Goal: Information Seeking & Learning: Learn about a topic

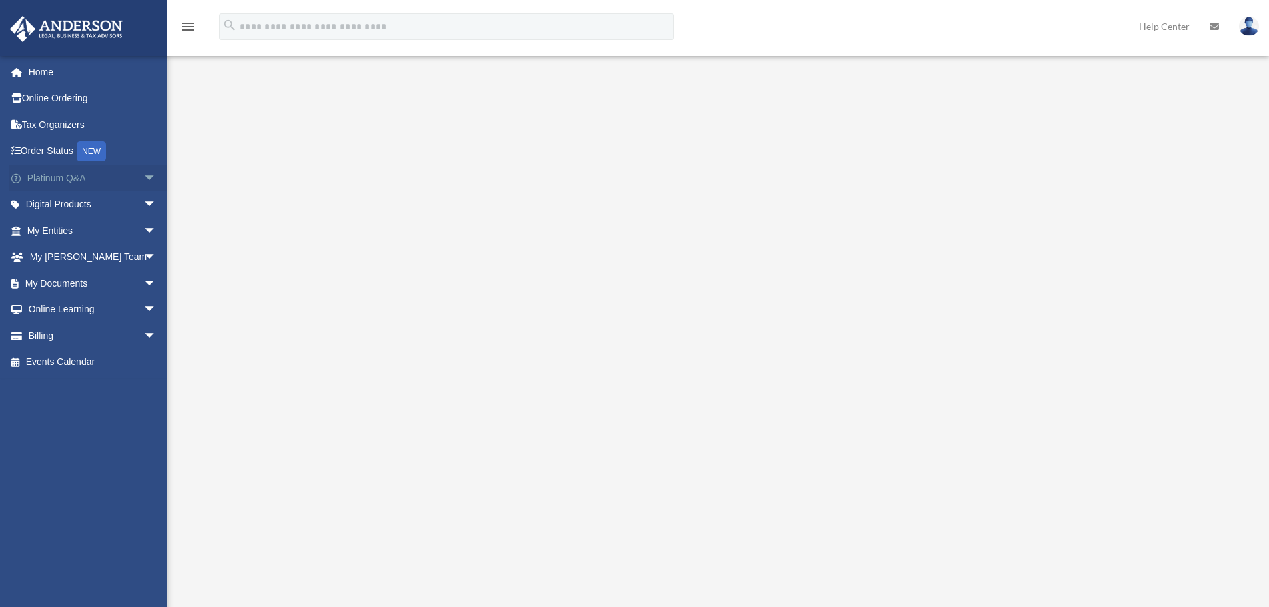
click at [143, 176] on span "arrow_drop_down" at bounding box center [156, 178] width 27 height 27
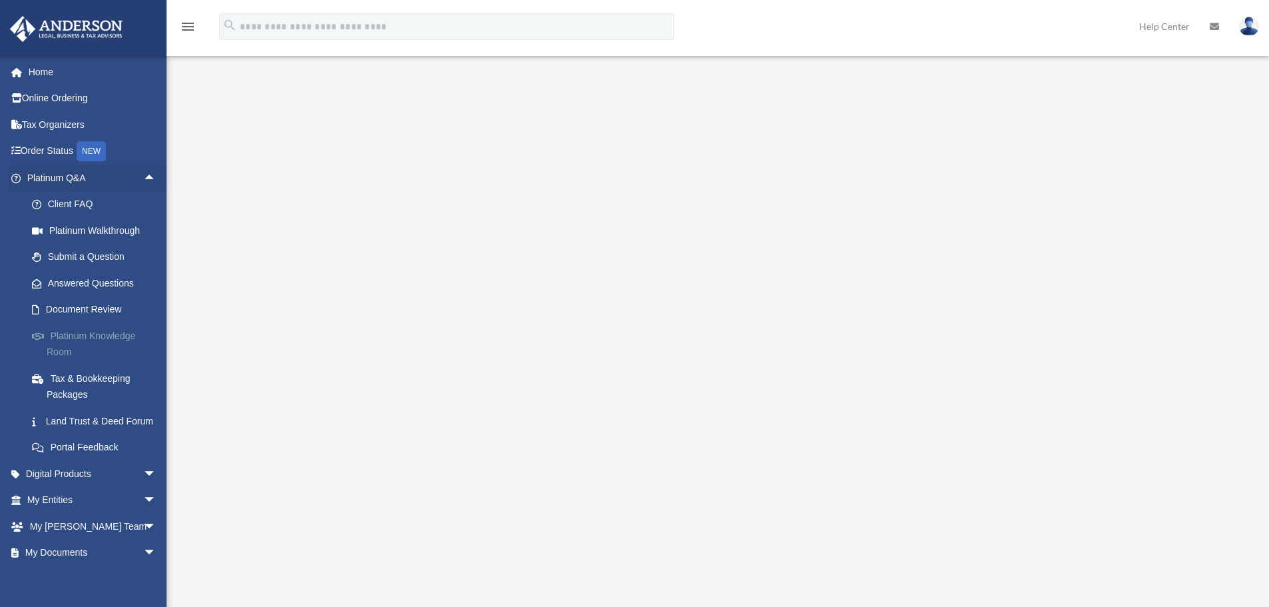
click at [102, 331] on link "Platinum Knowledge Room" at bounding box center [98, 344] width 158 height 43
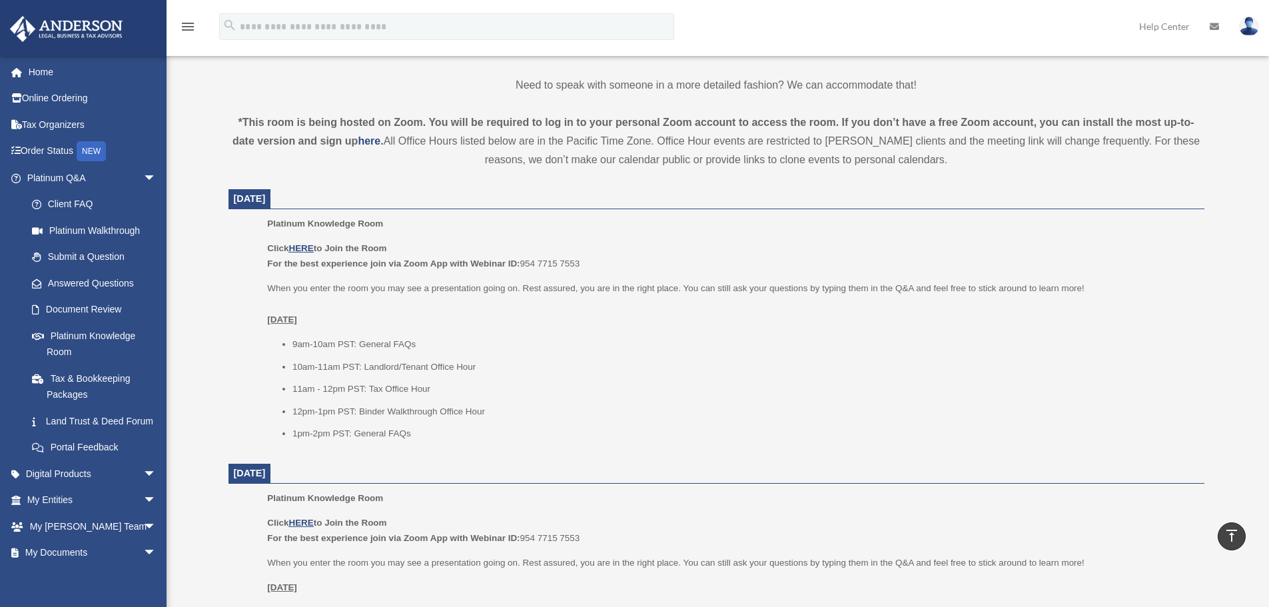
scroll to position [400, 0]
drag, startPoint x: 425, startPoint y: 265, endPoint x: 586, endPoint y: 264, distance: 160.6
click at [586, 264] on p "Click HERE to Join the Room For the best experience join via Zoom App with Webi…" at bounding box center [731, 258] width 928 height 31
drag, startPoint x: 302, startPoint y: 270, endPoint x: 602, endPoint y: 263, distance: 300.6
click at [602, 263] on p "Click HERE to Join the Room For the best experience join via Zoom App with Webi…" at bounding box center [731, 258] width 928 height 31
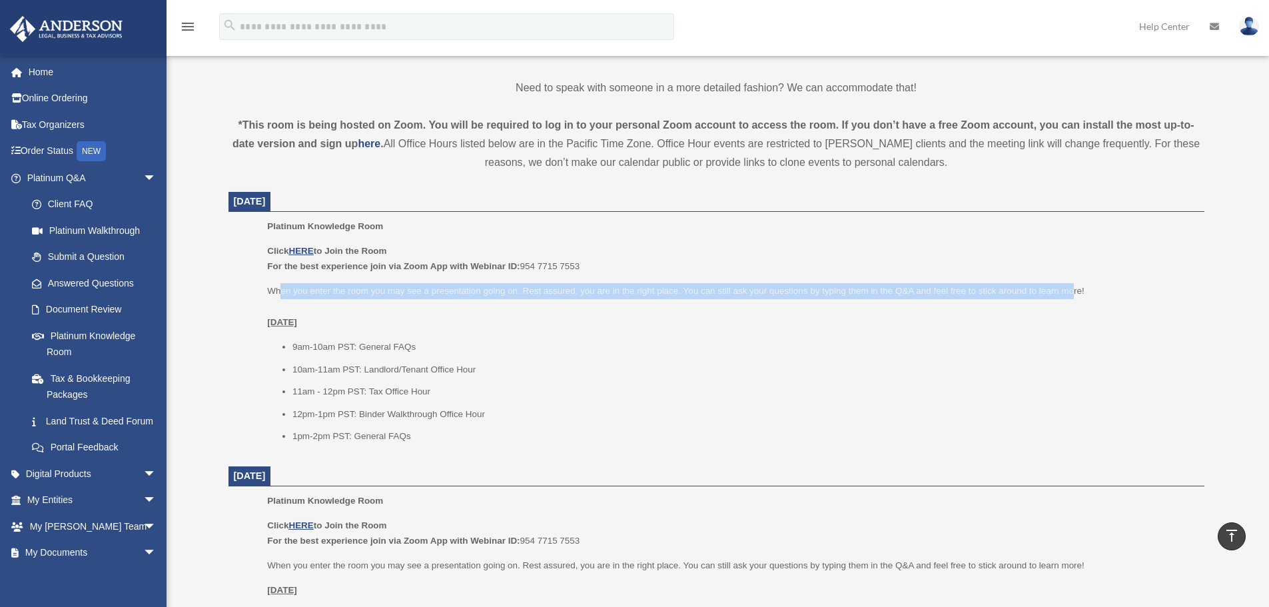
drag, startPoint x: 279, startPoint y: 285, endPoint x: 1072, endPoint y: 285, distance: 793.7
click at [1072, 285] on p "When you enter the room you may see a presentation going on. Rest assured, you …" at bounding box center [731, 306] width 928 height 47
drag, startPoint x: 265, startPoint y: 322, endPoint x: 369, endPoint y: 315, distance: 104.2
click at [369, 315] on ul "Platinum Knowledge Room Click HERE to Join the Room For the best experience joi…" at bounding box center [717, 336] width 958 height 235
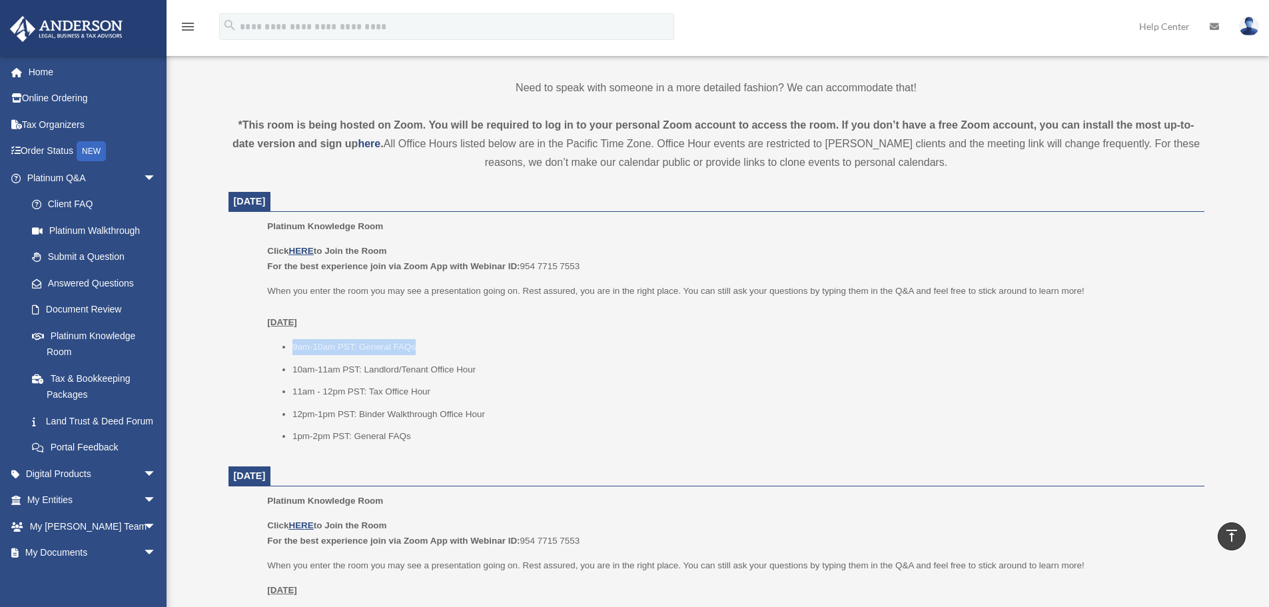
drag, startPoint x: 276, startPoint y: 345, endPoint x: 422, endPoint y: 345, distance: 145.9
click at [422, 345] on ul "9am-10am PST: General FAQs 10am-11am PST: Landlord/Tenant Office Hour 11am - 12…" at bounding box center [731, 391] width 928 height 105
drag, startPoint x: 283, startPoint y: 368, endPoint x: 478, endPoint y: 362, distance: 196.0
click at [478, 362] on li "10am-11am PST: Landlord/Tenant Office Hour" at bounding box center [744, 370] width 903 height 16
drag, startPoint x: 373, startPoint y: 390, endPoint x: 425, endPoint y: 391, distance: 52.0
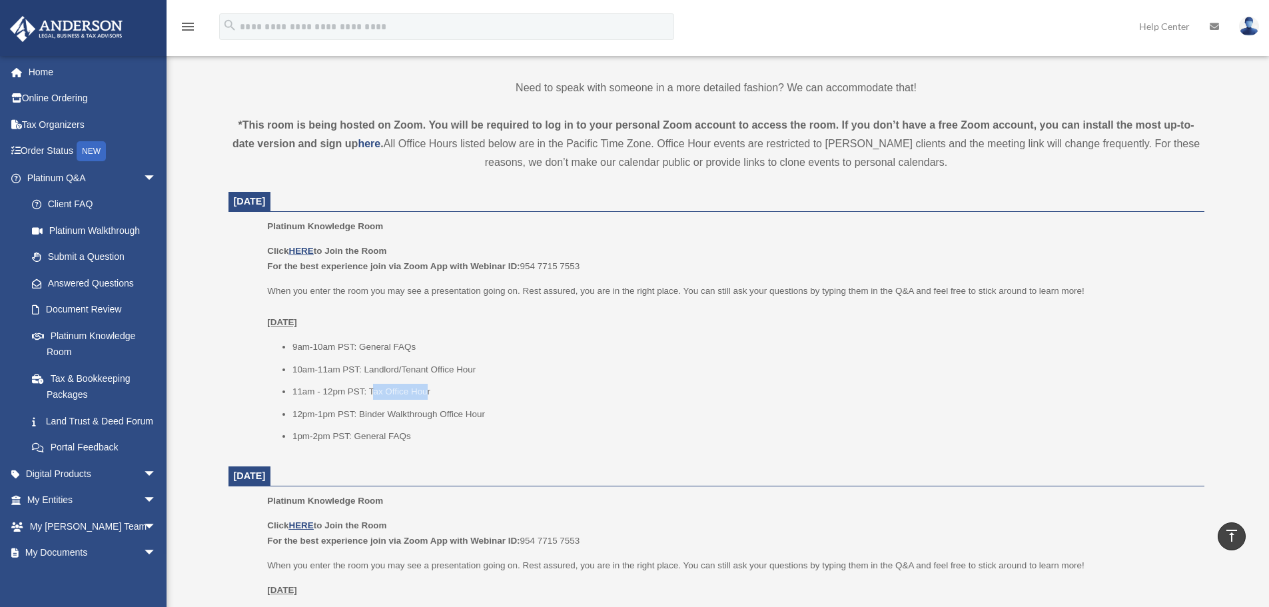
click at [425, 391] on li "11am - 12pm PST: Tax Office Hour" at bounding box center [744, 392] width 903 height 16
drag, startPoint x: 373, startPoint y: 415, endPoint x: 484, endPoint y: 411, distance: 110.7
click at [484, 411] on li "12pm-1pm PST: Binder Walkthrough Office Hour" at bounding box center [744, 415] width 903 height 16
drag, startPoint x: 357, startPoint y: 440, endPoint x: 419, endPoint y: 440, distance: 62.0
click at [419, 440] on li "1pm-2pm PST: General FAQs" at bounding box center [744, 436] width 903 height 16
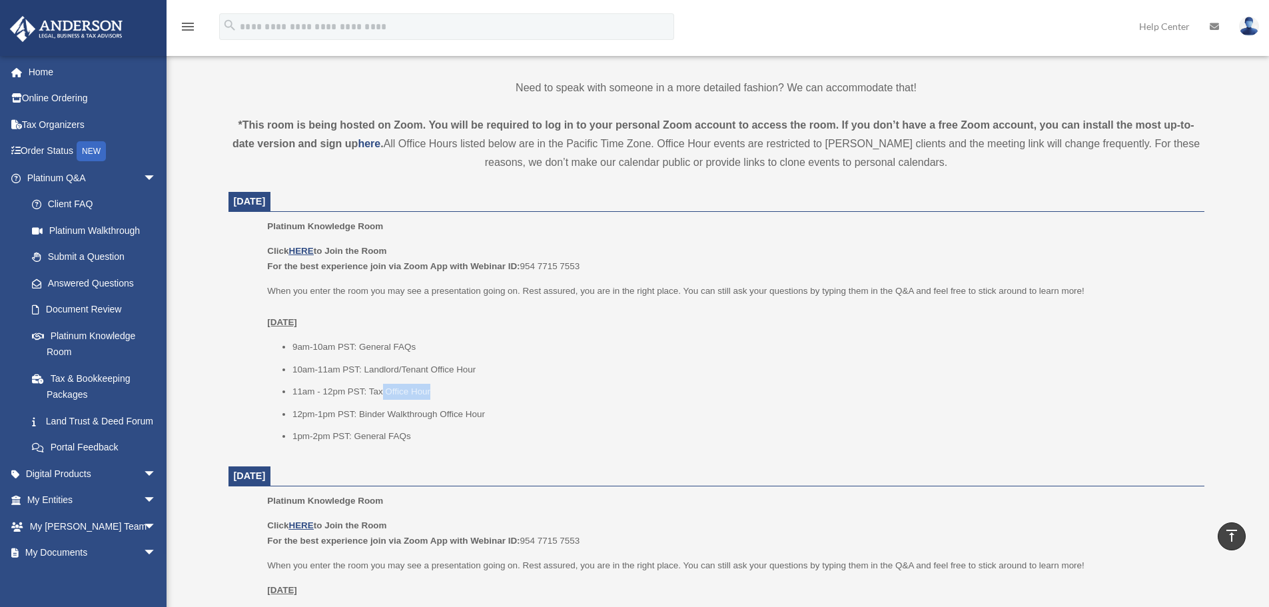
drag, startPoint x: 383, startPoint y: 392, endPoint x: 439, endPoint y: 391, distance: 56.6
click at [439, 391] on li "11am - 12pm PST: Tax Office Hour" at bounding box center [744, 392] width 903 height 16
click at [489, 401] on ul "9am-10am PST: General FAQs 10am-11am PST: Landlord/Tenant Office Hour 11am - 12…" at bounding box center [731, 391] width 928 height 105
drag, startPoint x: 371, startPoint y: 375, endPoint x: 474, endPoint y: 370, distance: 104.1
click at [474, 370] on li "10am-11am PST: Landlord/Tenant Office Hour" at bounding box center [744, 370] width 903 height 16
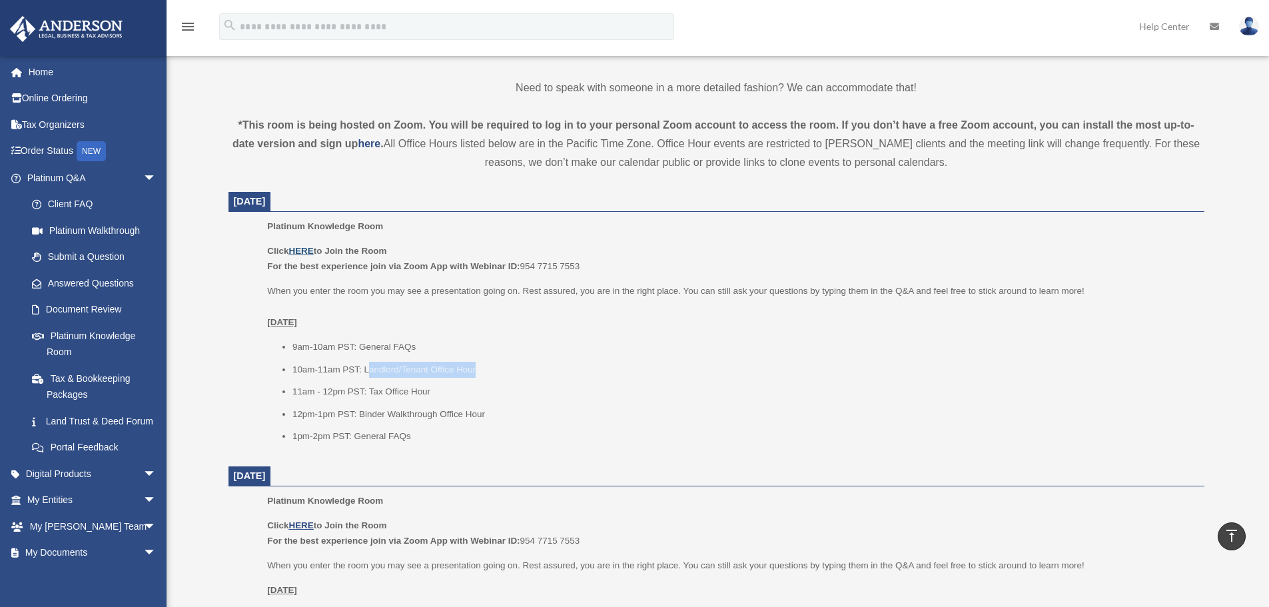
click at [299, 248] on u "HERE" at bounding box center [301, 251] width 25 height 10
